Goal: Navigation & Orientation: Find specific page/section

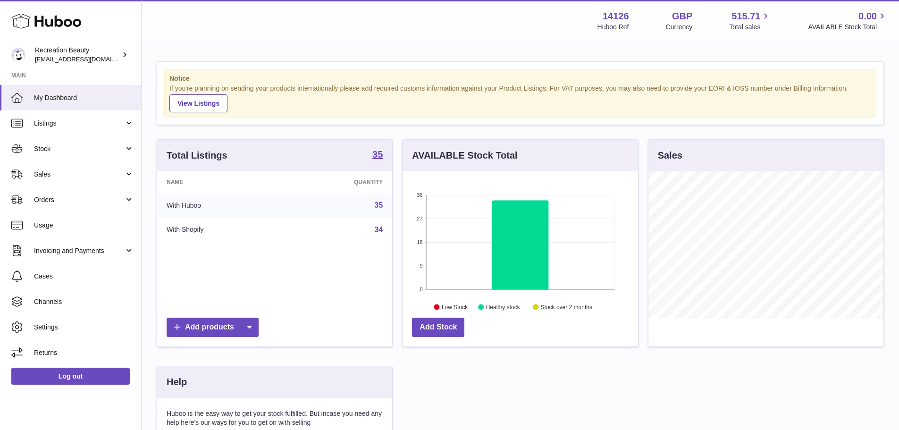
scroll to position [147, 235]
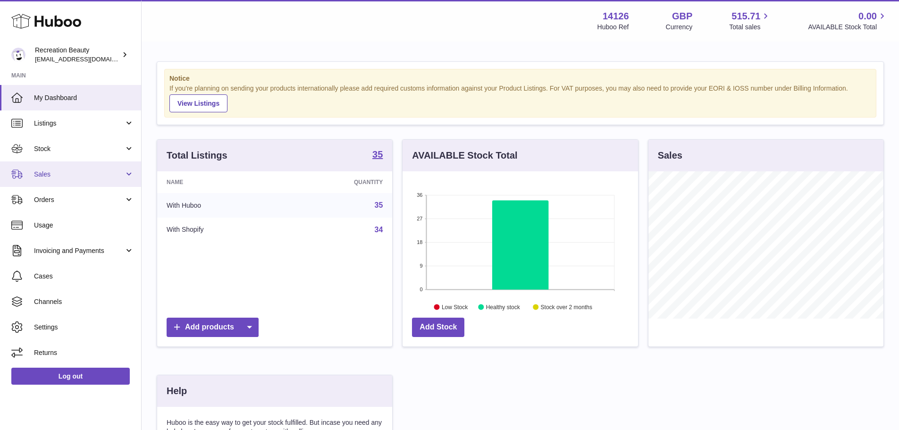
click at [62, 180] on link "Sales" at bounding box center [70, 173] width 141 height 25
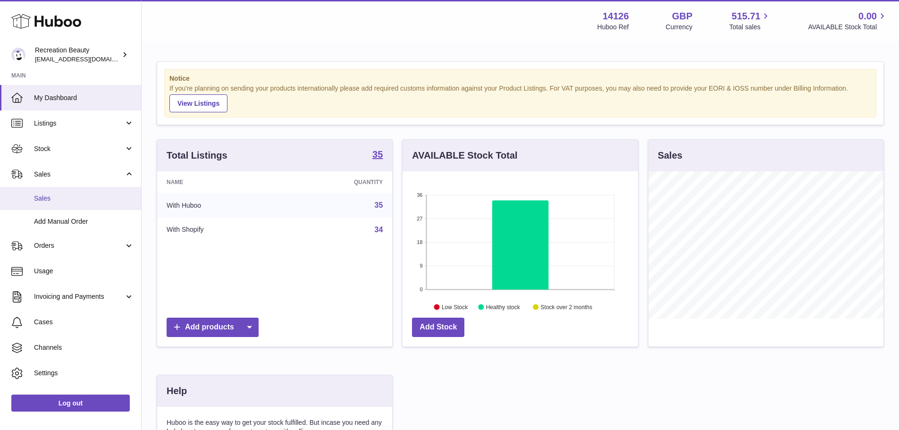
click at [66, 197] on span "Sales" at bounding box center [84, 198] width 100 height 9
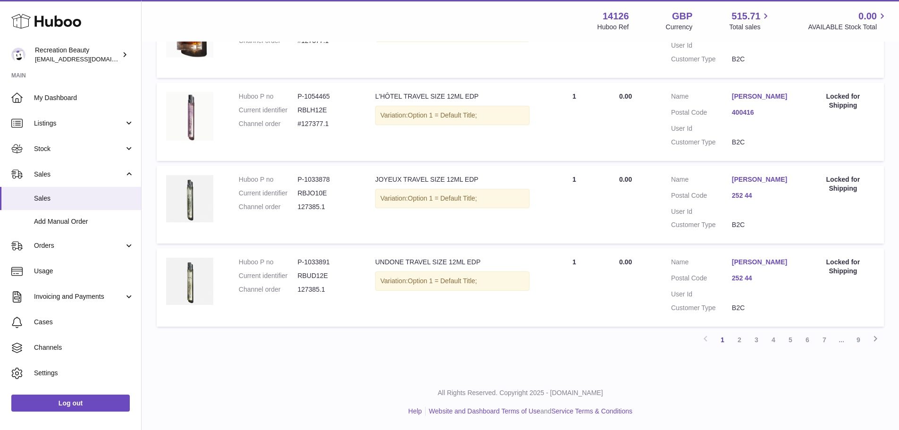
scroll to position [778, 0]
click at [864, 344] on link "9" at bounding box center [858, 339] width 17 height 17
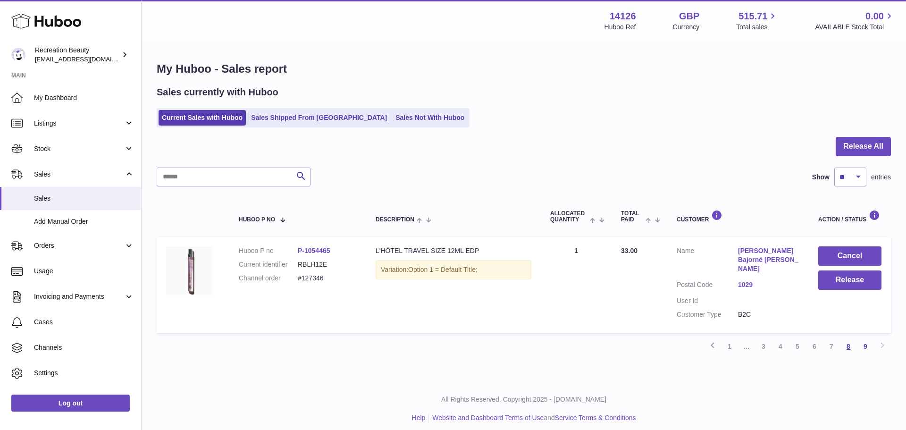
click at [853, 341] on link "8" at bounding box center [848, 346] width 17 height 17
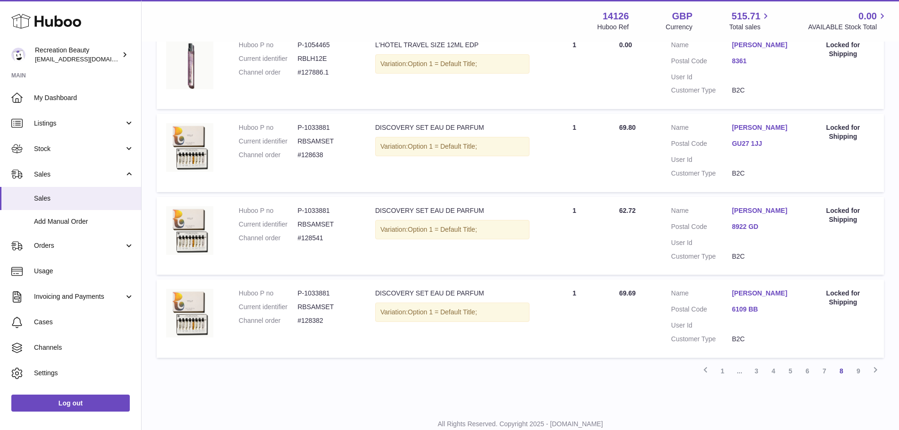
scroll to position [743, 0]
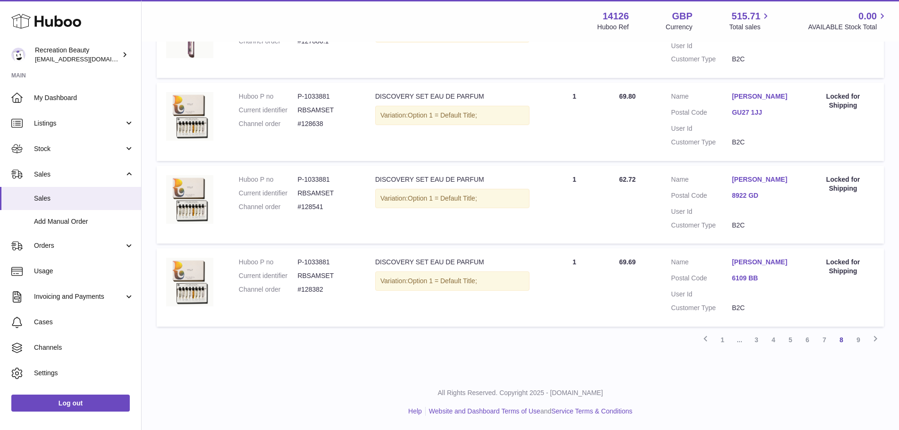
click at [818, 340] on link "7" at bounding box center [824, 339] width 17 height 17
